Goal: Navigation & Orientation: Find specific page/section

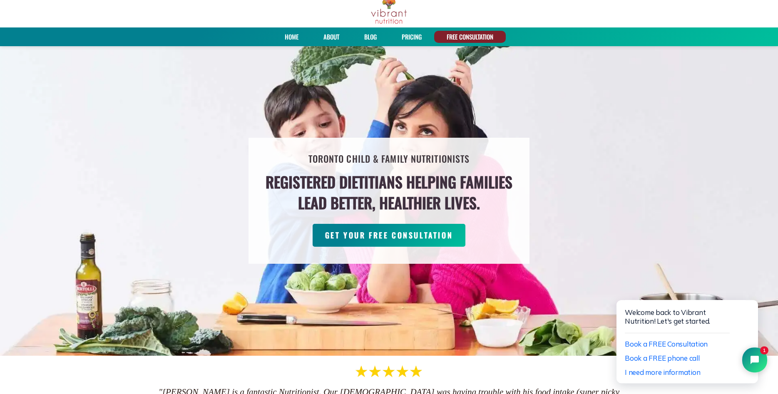
scroll to position [42, 0]
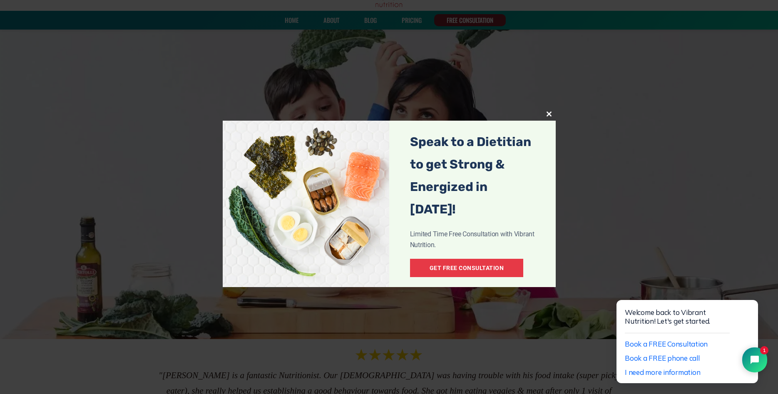
click at [550, 111] on button "Close this module" at bounding box center [549, 113] width 13 height 13
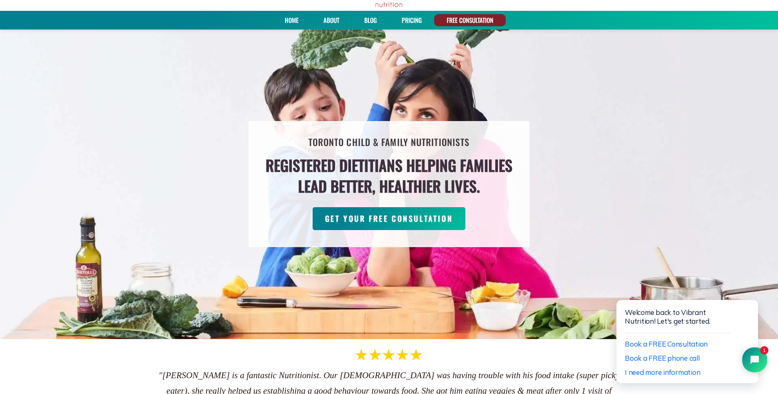
click at [327, 18] on link "About" at bounding box center [332, 20] width 22 height 12
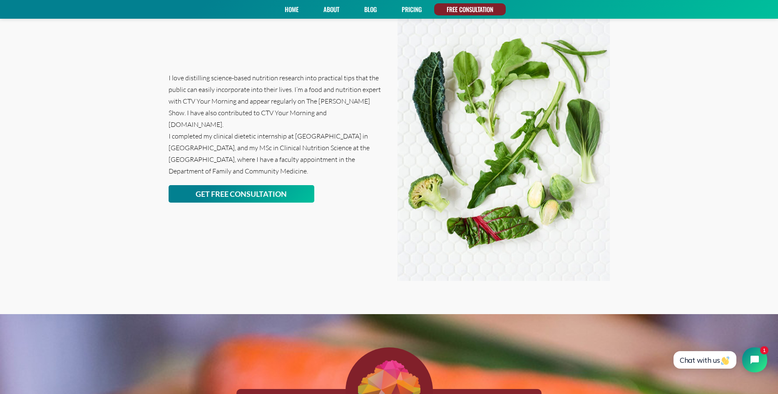
scroll to position [510, 0]
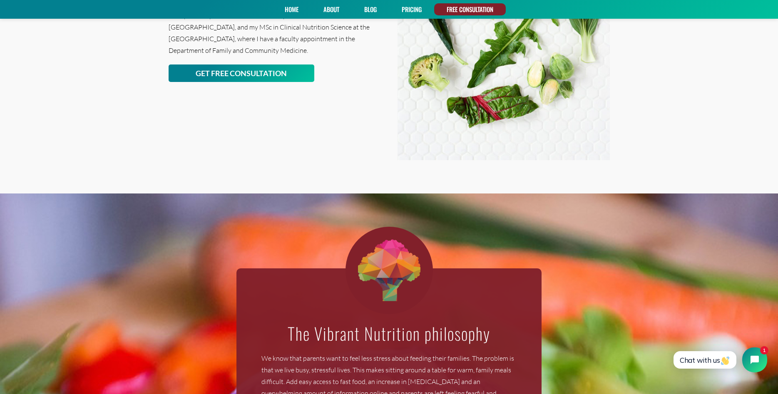
click at [407, 15] on link "PRICING" at bounding box center [412, 9] width 26 height 12
click at [323, 5] on link "About" at bounding box center [332, 9] width 22 height 12
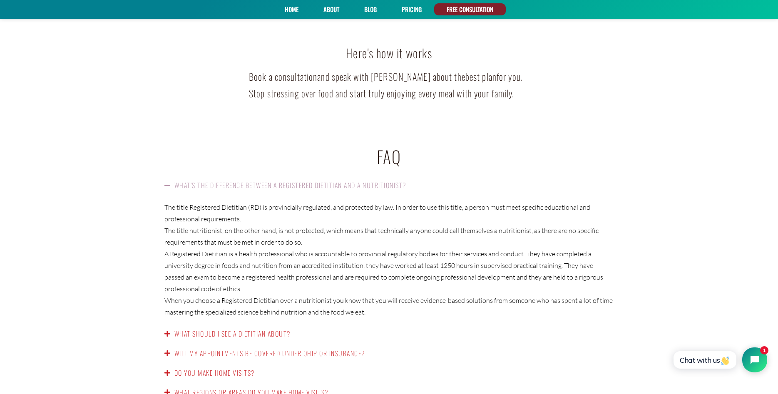
scroll to position [1395, 0]
